Goal: Go to known website: Access a specific website the user already knows

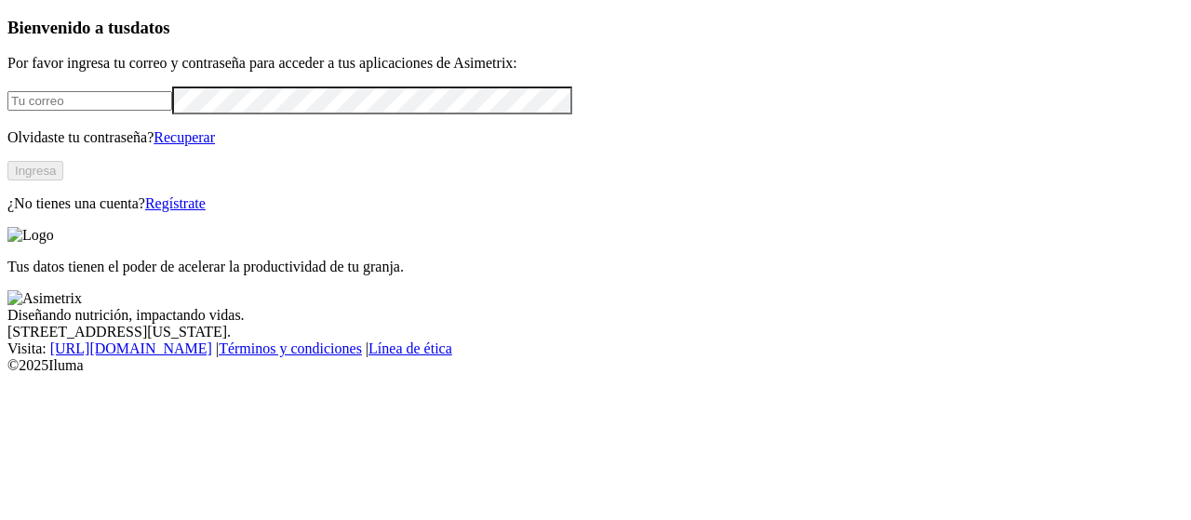
type input "[EMAIL_ADDRESS][PERSON_NAME][DOMAIN_NAME]"
click at [63, 181] on button "Ingresa" at bounding box center [35, 171] width 56 height 20
